Goal: Transaction & Acquisition: Purchase product/service

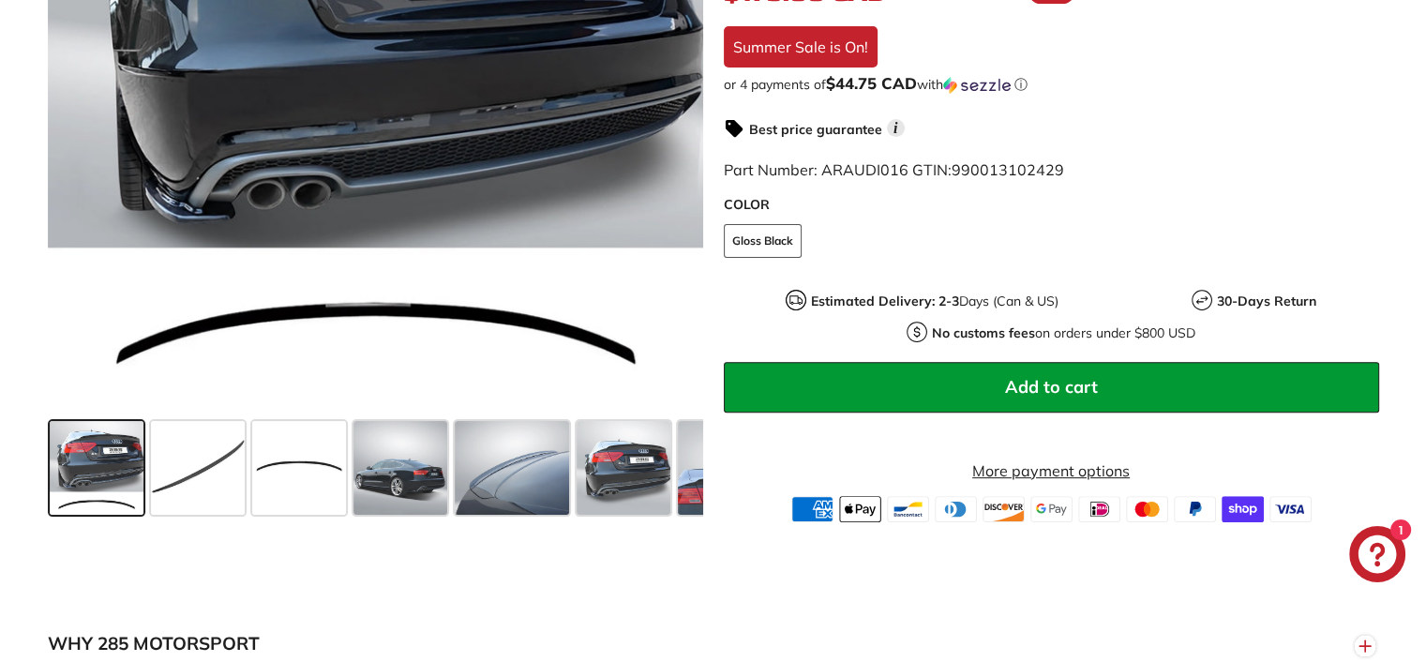
scroll to position [375, 0]
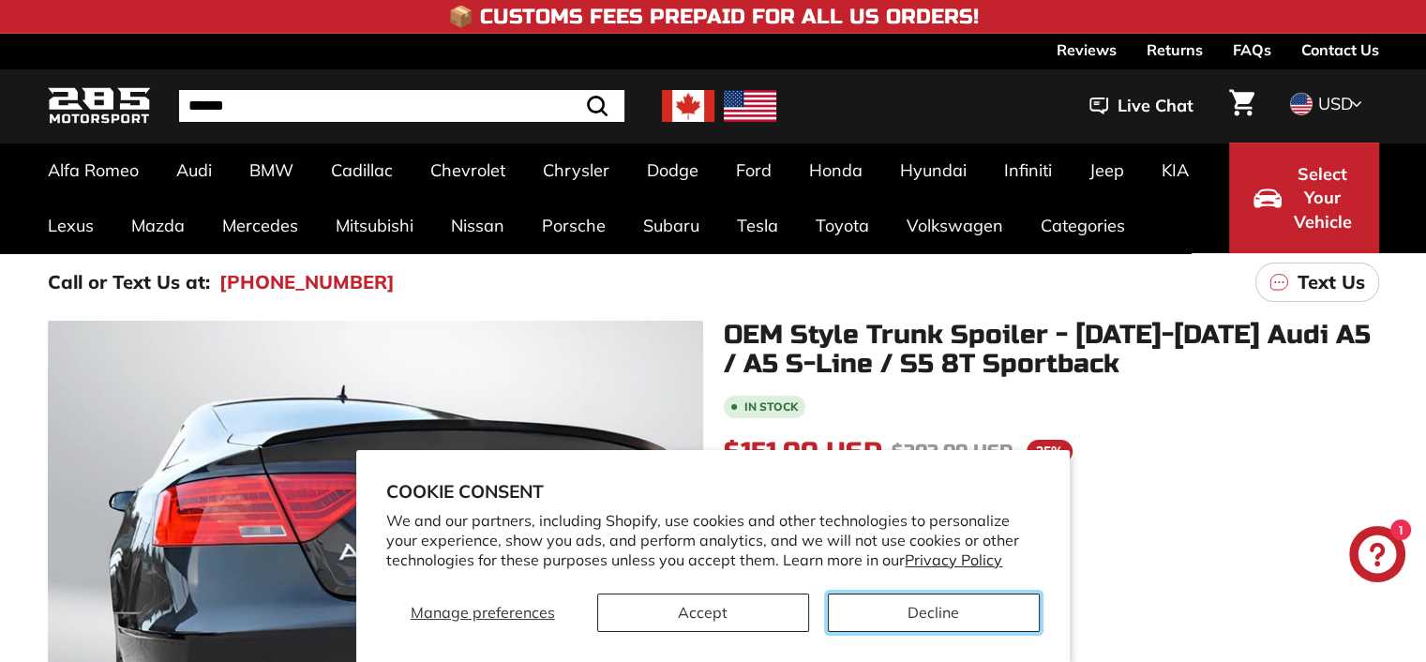
drag, startPoint x: 912, startPoint y: 613, endPoint x: 769, endPoint y: 577, distance: 148.0
click at [913, 612] on button "Decline" at bounding box center [934, 612] width 212 height 38
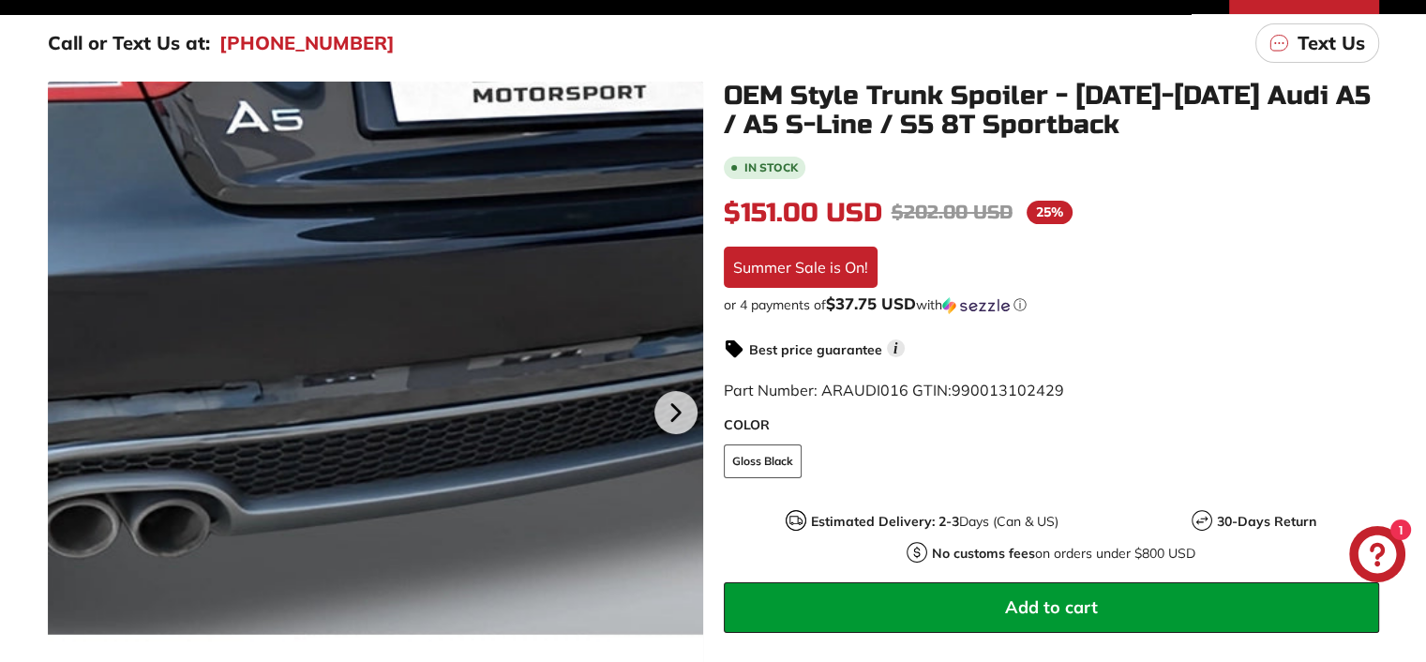
scroll to position [281, 0]
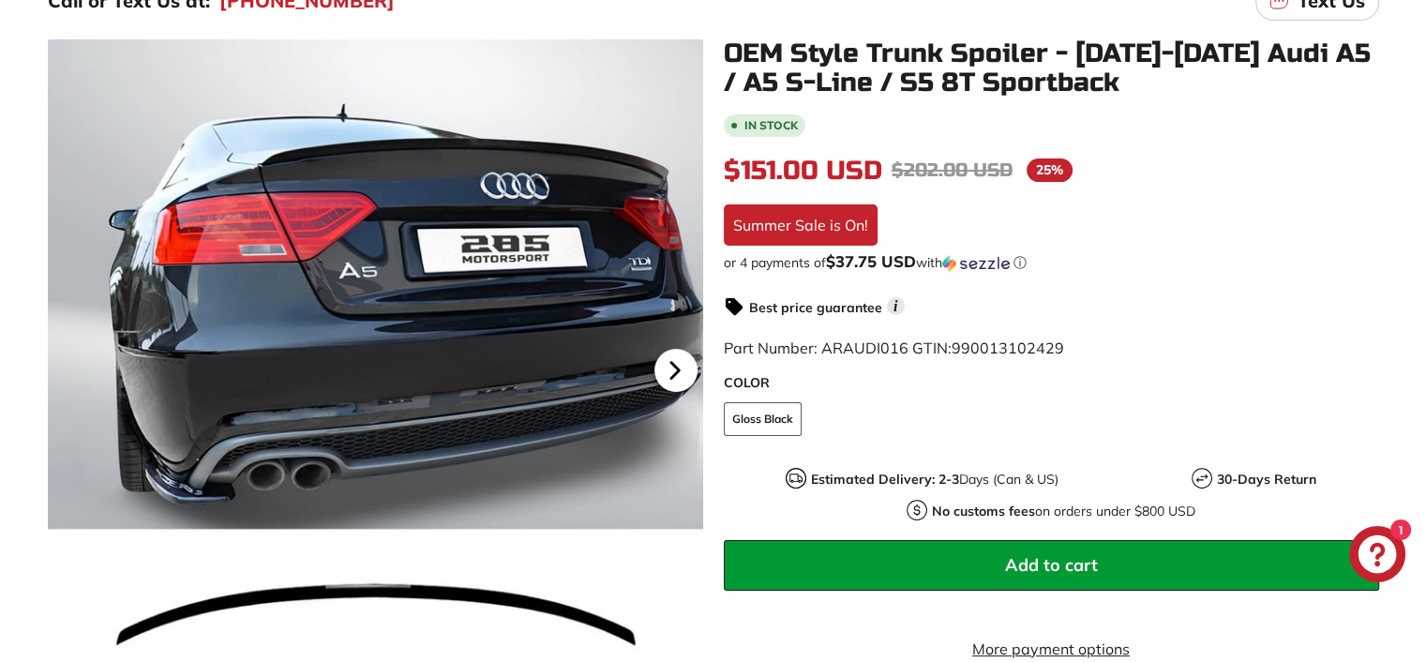
click at [682, 363] on icon at bounding box center [674, 370] width 43 height 43
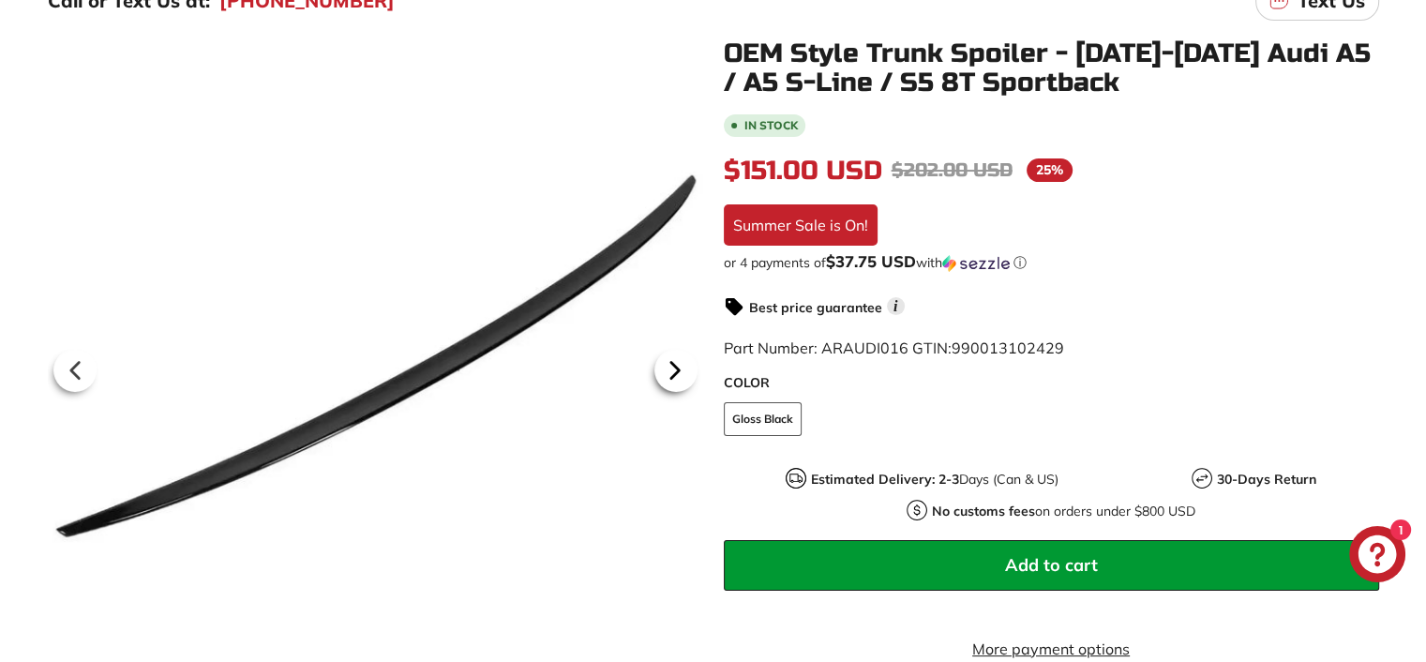
click at [674, 370] on icon at bounding box center [673, 370] width 7 height 16
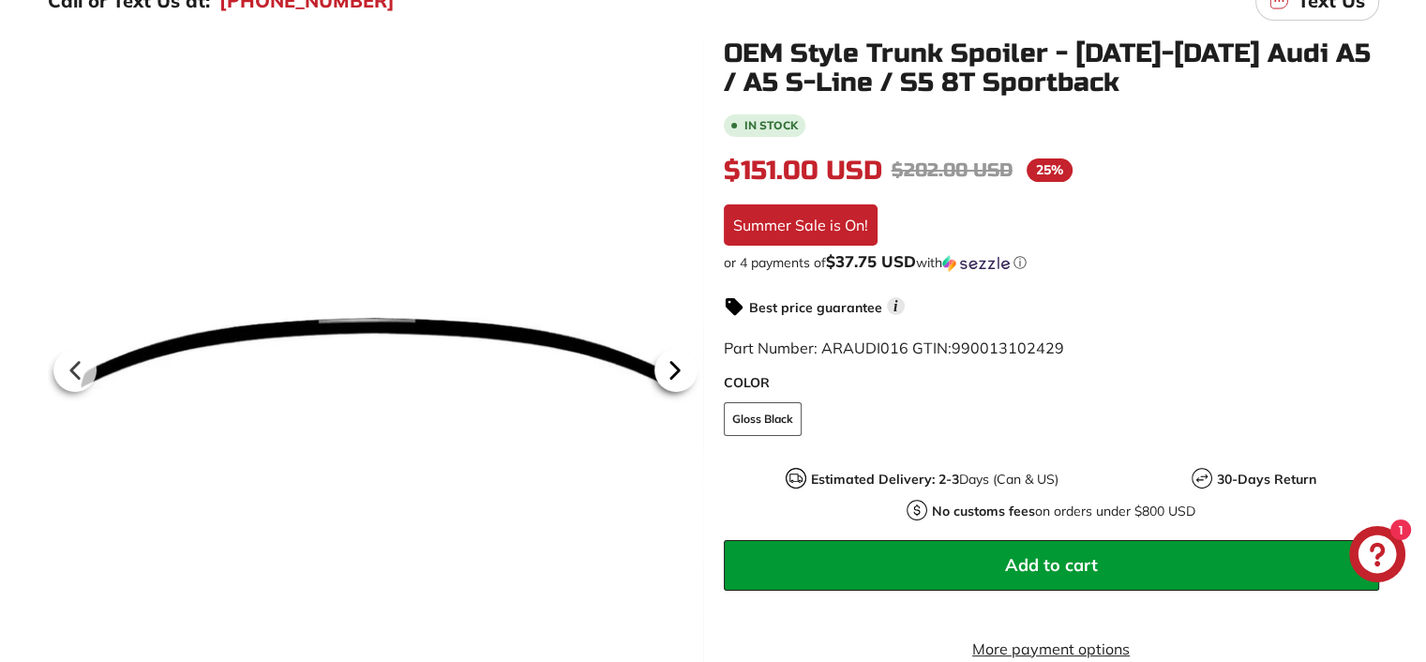
click at [673, 372] on icon at bounding box center [673, 370] width 7 height 16
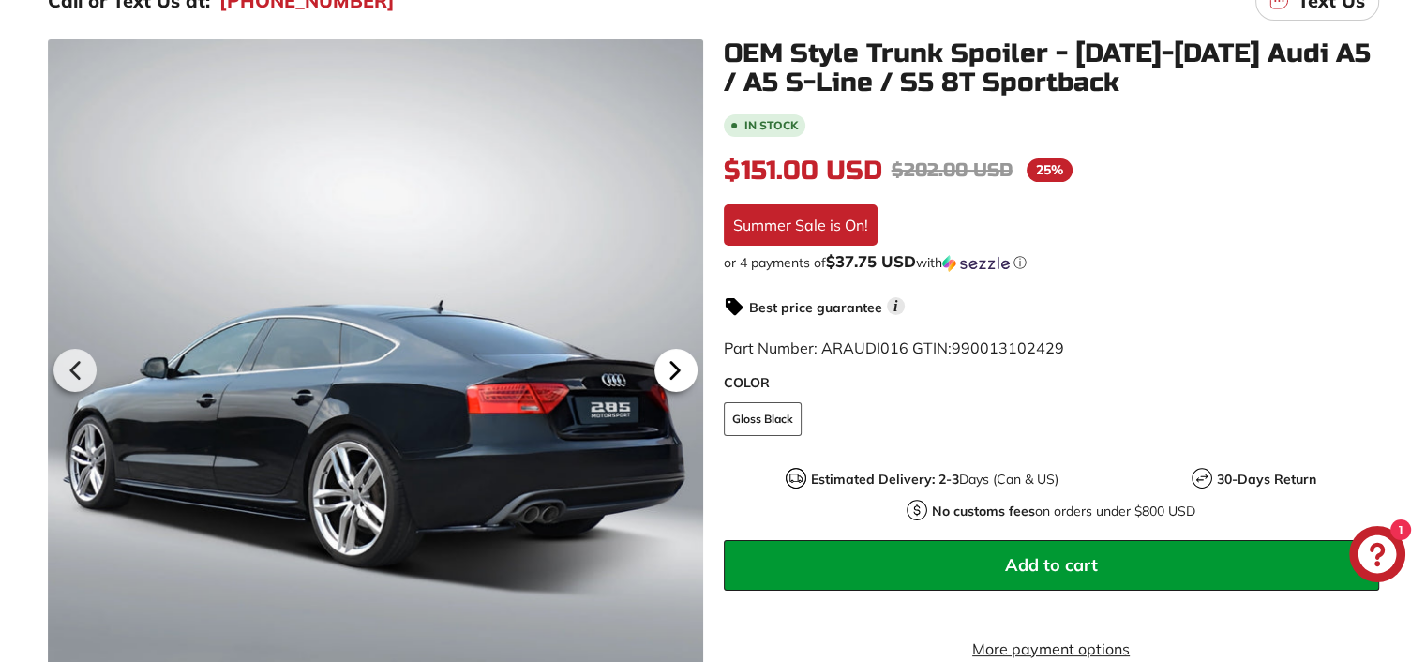
click at [671, 374] on icon at bounding box center [673, 370] width 7 height 16
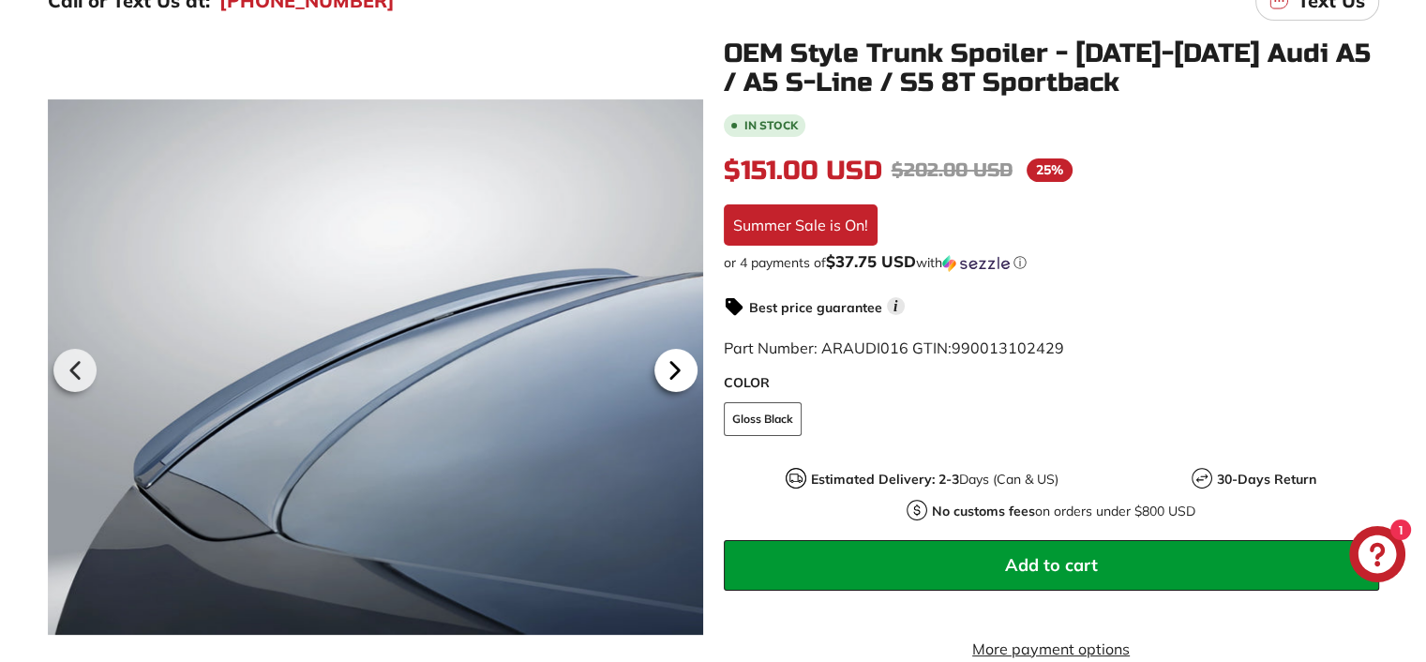
click at [671, 374] on icon at bounding box center [673, 370] width 7 height 16
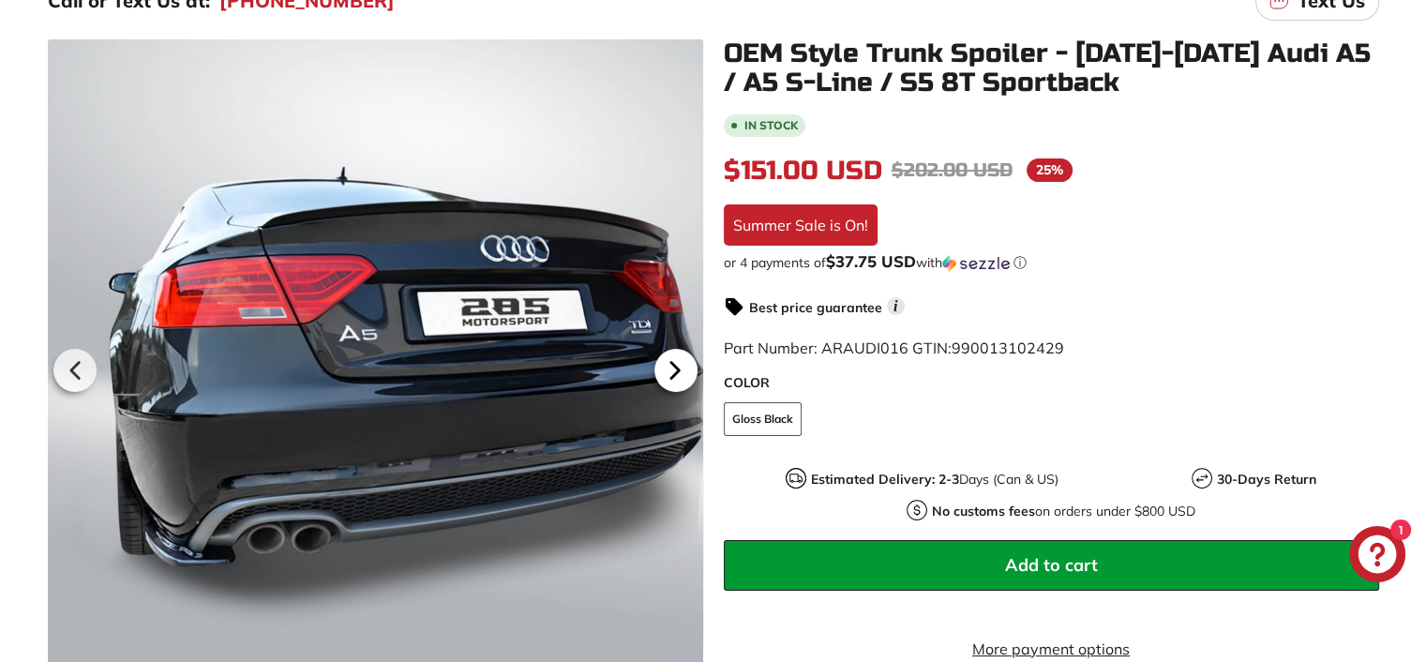
click at [671, 374] on icon at bounding box center [673, 370] width 7 height 16
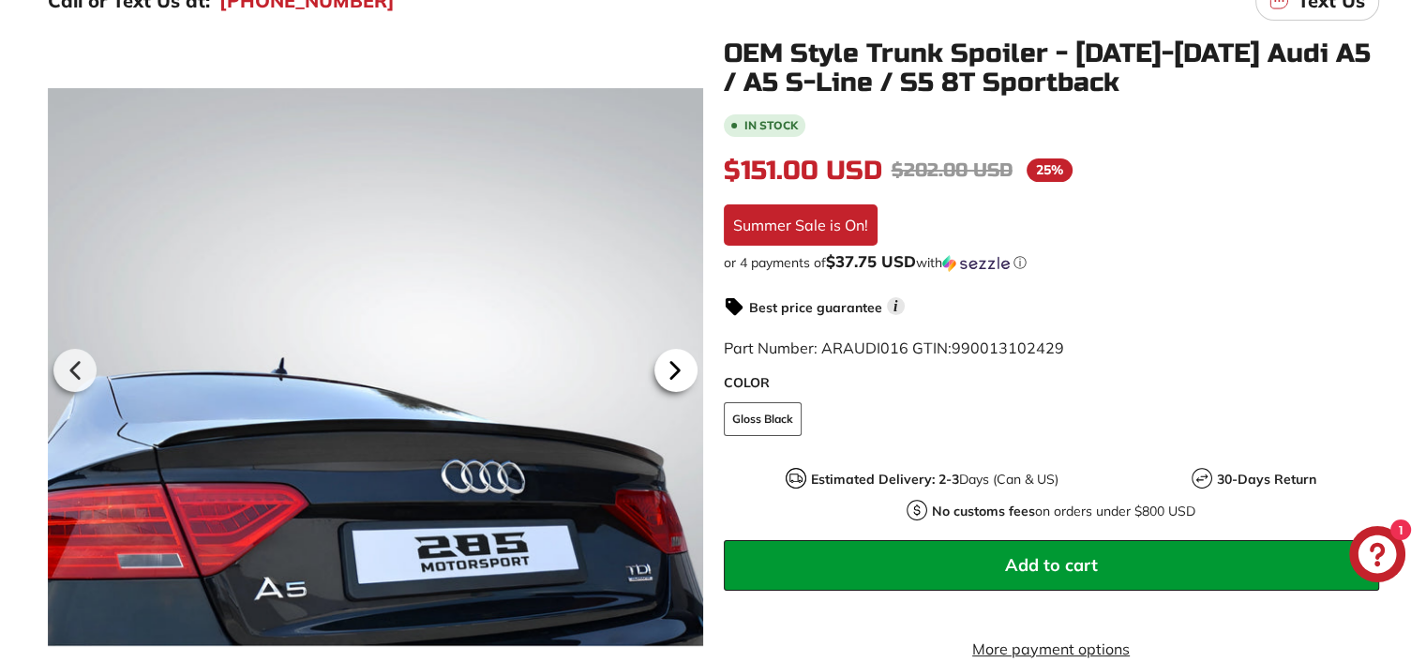
scroll to position [0, 189]
click at [671, 374] on icon at bounding box center [673, 370] width 7 height 16
